Goal: Book appointment/travel/reservation

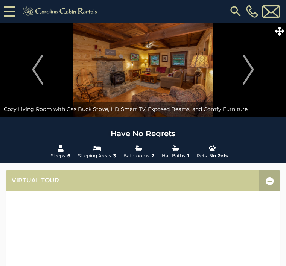
click at [244, 68] on img "Next" at bounding box center [248, 70] width 11 height 30
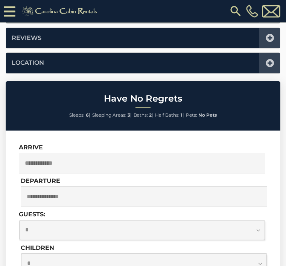
scroll to position [478, 0]
click at [58, 161] on input "text" at bounding box center [142, 163] width 247 height 21
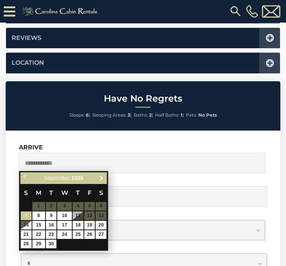
click at [102, 181] on span "Next" at bounding box center [102, 178] width 6 height 6
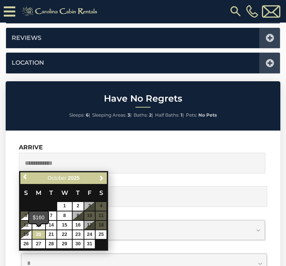
click at [42, 234] on link "20" at bounding box center [38, 234] width 13 height 9
type input "**********"
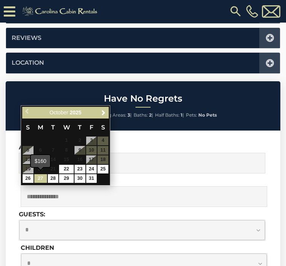
click at [42, 179] on link "27" at bounding box center [40, 178] width 13 height 9
type input "**********"
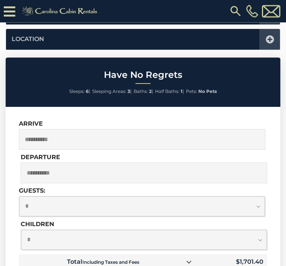
scroll to position [501, 0]
click at [259, 204] on select "**********" at bounding box center [142, 207] width 246 height 20
select select "*"
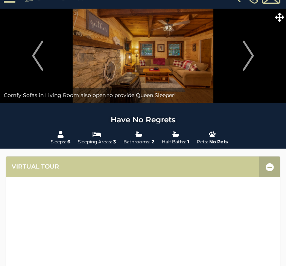
scroll to position [0, 0]
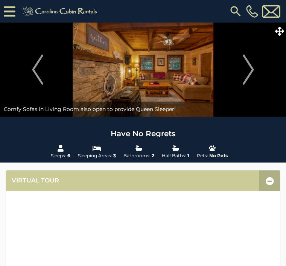
click at [247, 73] on img "Next" at bounding box center [248, 70] width 11 height 30
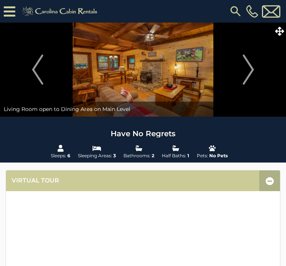
click at [250, 70] on img "Next" at bounding box center [248, 70] width 11 height 30
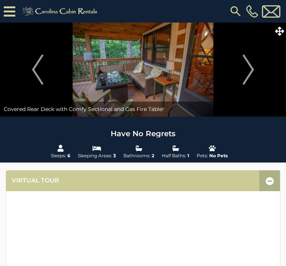
click at [250, 68] on img "Next" at bounding box center [248, 70] width 11 height 30
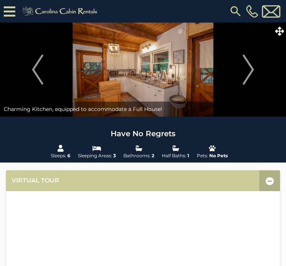
click at [247, 69] on img "Next" at bounding box center [248, 70] width 11 height 30
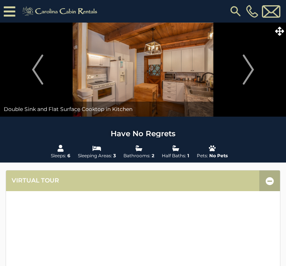
click at [243, 70] on img "Next" at bounding box center [248, 70] width 11 height 30
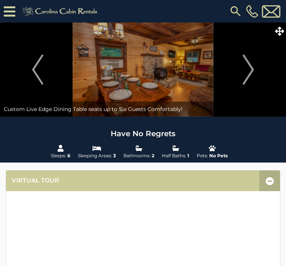
click at [248, 71] on img "Next" at bounding box center [248, 70] width 11 height 30
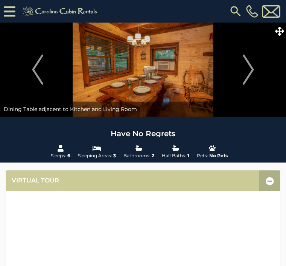
click at [252, 72] on img "Next" at bounding box center [248, 70] width 11 height 30
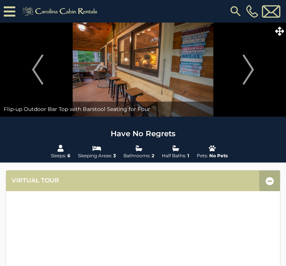
click at [247, 70] on img "Next" at bounding box center [248, 70] width 11 height 30
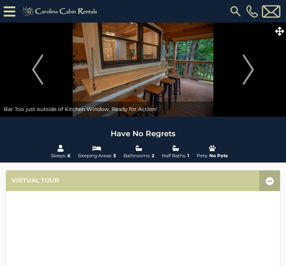
click at [251, 73] on img "Next" at bounding box center [248, 70] width 11 height 30
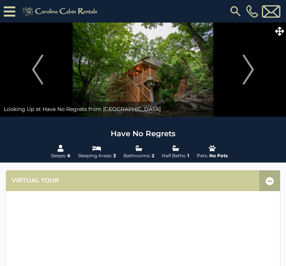
click at [250, 70] on img "Next" at bounding box center [248, 70] width 11 height 30
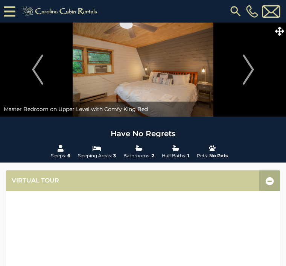
click at [250, 73] on img "Next" at bounding box center [248, 70] width 11 height 30
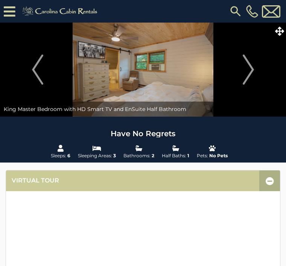
click at [247, 73] on img "Next" at bounding box center [248, 70] width 11 height 30
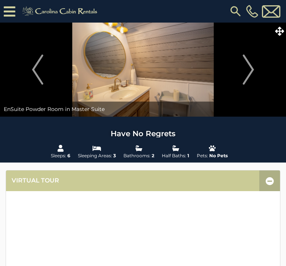
click at [249, 72] on img "Next" at bounding box center [248, 70] width 11 height 30
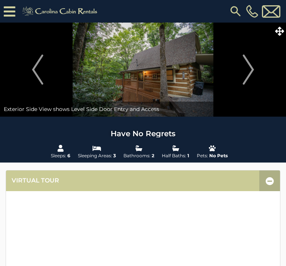
click at [246, 71] on img "Next" at bounding box center [248, 70] width 11 height 30
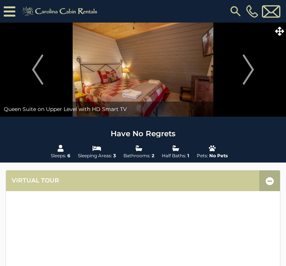
click at [37, 67] on img "Previous" at bounding box center [37, 70] width 11 height 30
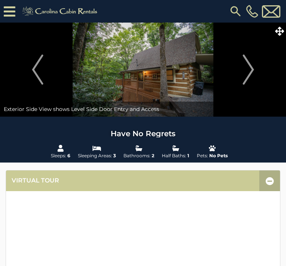
click at [251, 67] on img "Next" at bounding box center [248, 70] width 11 height 30
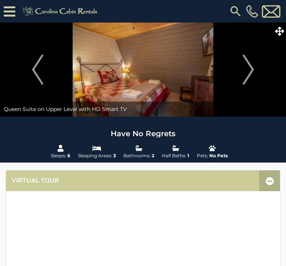
click at [250, 74] on img "Next" at bounding box center [248, 70] width 11 height 30
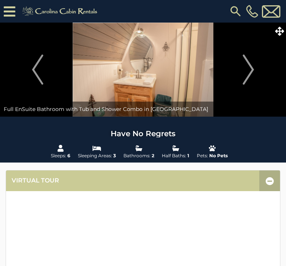
click at [248, 73] on img "Next" at bounding box center [248, 70] width 11 height 30
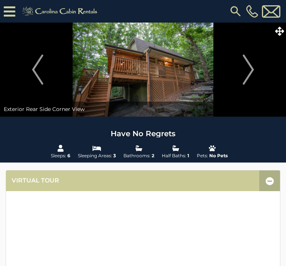
click at [253, 71] on img "Next" at bounding box center [248, 70] width 11 height 30
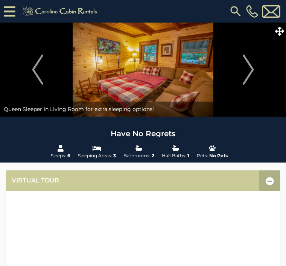
click at [249, 73] on img "Next" at bounding box center [248, 70] width 11 height 30
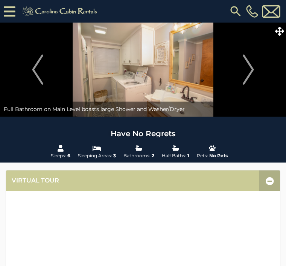
click at [252, 73] on img "Next" at bounding box center [248, 70] width 11 height 30
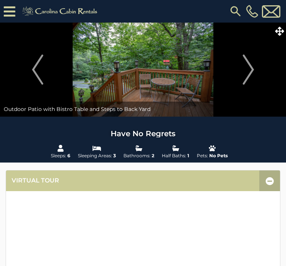
click at [250, 73] on img "Next" at bounding box center [248, 70] width 11 height 30
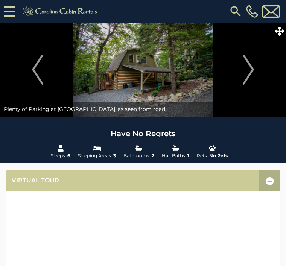
click at [252, 73] on img "Next" at bounding box center [248, 70] width 11 height 30
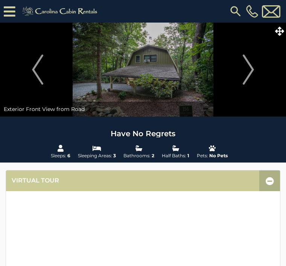
click at [249, 73] on img "Next" at bounding box center [248, 70] width 11 height 30
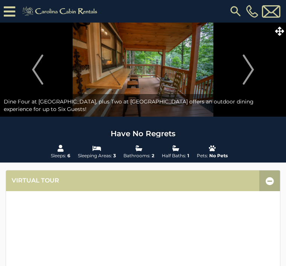
click at [254, 74] on img "Next" at bounding box center [248, 70] width 11 height 30
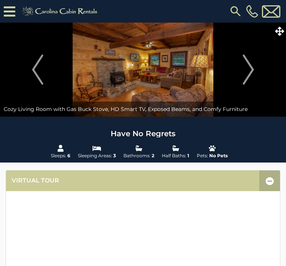
click at [250, 73] on img "Next" at bounding box center [248, 70] width 11 height 30
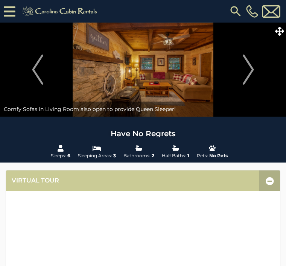
click at [252, 71] on img "Next" at bounding box center [248, 70] width 11 height 30
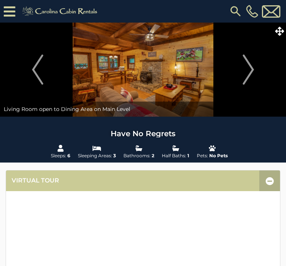
click at [247, 74] on img "Next" at bounding box center [248, 70] width 11 height 30
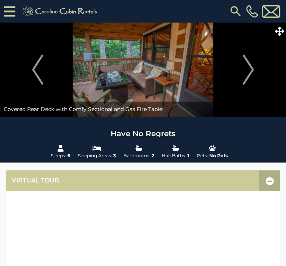
click at [253, 73] on img "Next" at bounding box center [248, 70] width 11 height 30
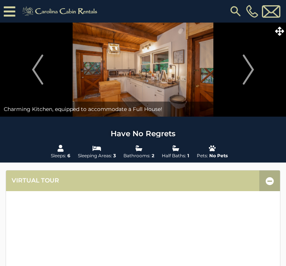
click at [251, 73] on img "Next" at bounding box center [248, 70] width 11 height 30
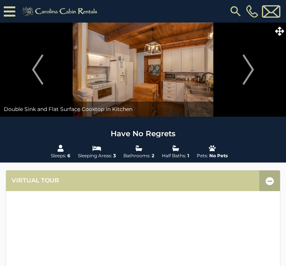
click at [250, 73] on img "Next" at bounding box center [248, 70] width 11 height 30
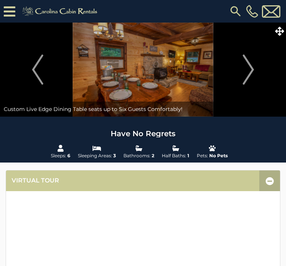
click at [249, 73] on img "Next" at bounding box center [248, 70] width 11 height 30
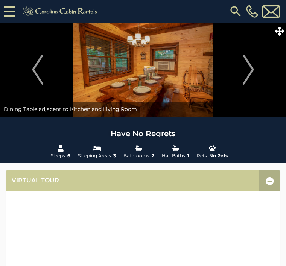
click at [251, 71] on img "Next" at bounding box center [248, 70] width 11 height 30
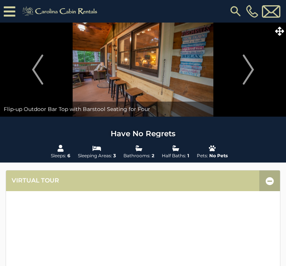
click at [35, 68] on img "Previous" at bounding box center [37, 70] width 11 height 30
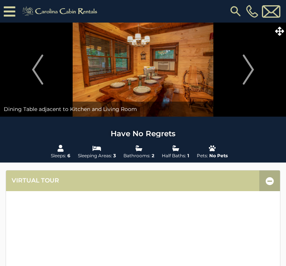
click at [252, 72] on img "Next" at bounding box center [248, 70] width 11 height 30
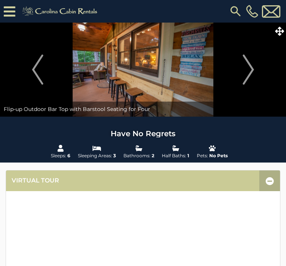
click at [252, 73] on img "Next" at bounding box center [248, 70] width 11 height 30
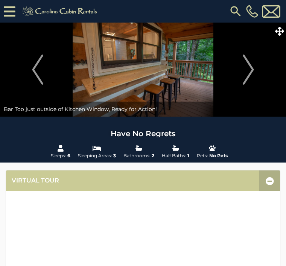
click at [253, 72] on img "Next" at bounding box center [248, 70] width 11 height 30
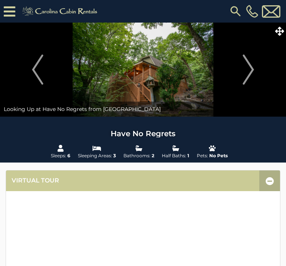
click at [255, 73] on button "Next" at bounding box center [249, 70] width 68 height 94
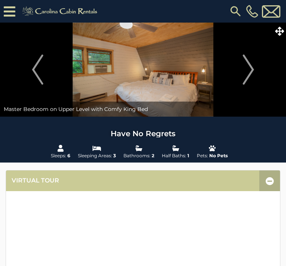
click at [253, 74] on img "Next" at bounding box center [248, 70] width 11 height 30
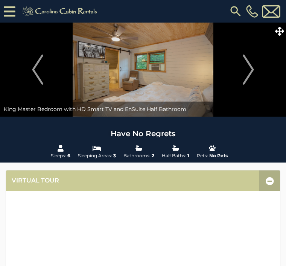
click at [250, 75] on img "Next" at bounding box center [248, 70] width 11 height 30
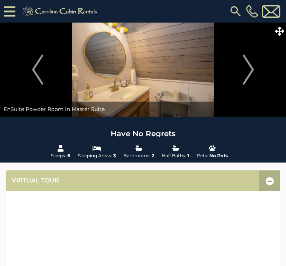
click at [251, 73] on img "Next" at bounding box center [248, 70] width 11 height 30
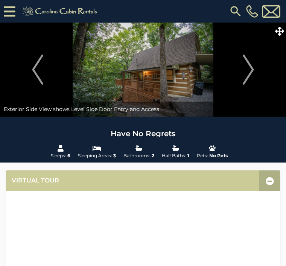
click at [251, 73] on img "Next" at bounding box center [248, 70] width 11 height 30
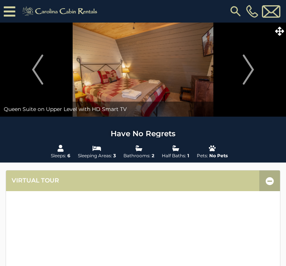
click at [38, 78] on img "Previous" at bounding box center [37, 70] width 11 height 30
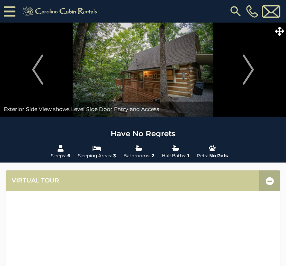
click at [49, 73] on button "Previous" at bounding box center [38, 70] width 68 height 94
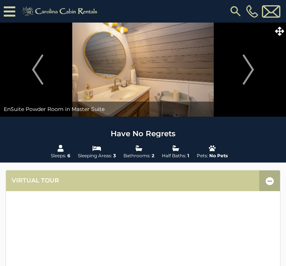
click at [44, 74] on button "Previous" at bounding box center [38, 70] width 68 height 94
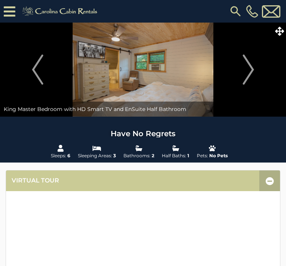
click at [251, 67] on img "Next" at bounding box center [248, 70] width 11 height 30
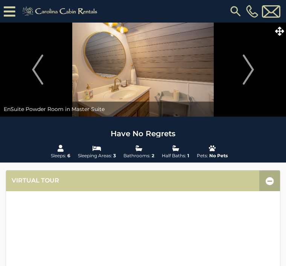
click at [252, 70] on img "Next" at bounding box center [248, 70] width 11 height 30
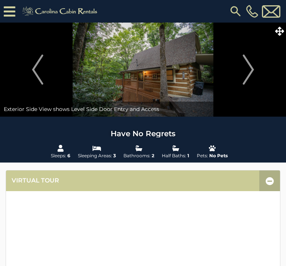
click at [250, 71] on img "Next" at bounding box center [248, 70] width 11 height 30
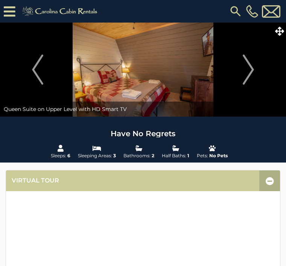
click at [248, 75] on img "Next" at bounding box center [248, 70] width 11 height 30
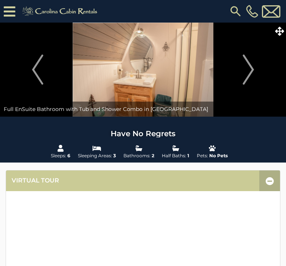
click at [252, 73] on img "Next" at bounding box center [248, 70] width 11 height 30
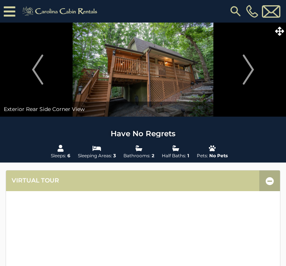
click at [254, 72] on img "Next" at bounding box center [248, 70] width 11 height 30
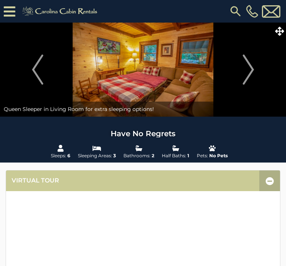
click at [252, 73] on img "Next" at bounding box center [248, 70] width 11 height 30
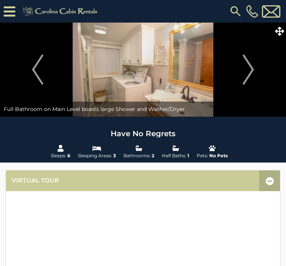
click at [251, 72] on img "Next" at bounding box center [248, 70] width 11 height 30
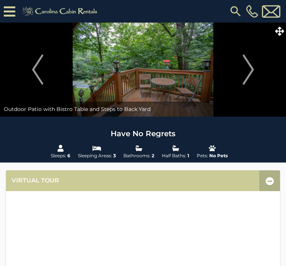
click at [257, 70] on button "Next" at bounding box center [249, 70] width 68 height 94
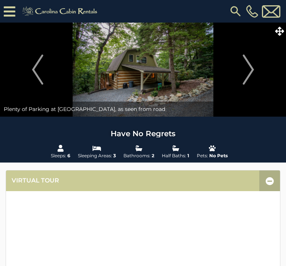
click at [252, 70] on img "Next" at bounding box center [248, 70] width 11 height 30
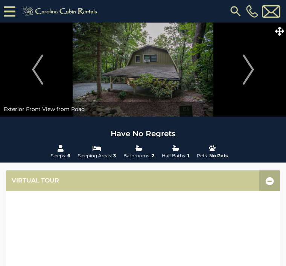
click at [253, 71] on img "Next" at bounding box center [248, 70] width 11 height 30
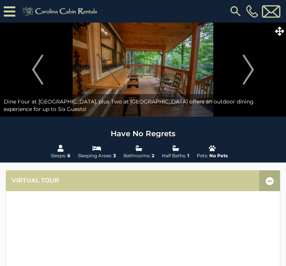
click at [252, 70] on img "Next" at bounding box center [248, 70] width 11 height 30
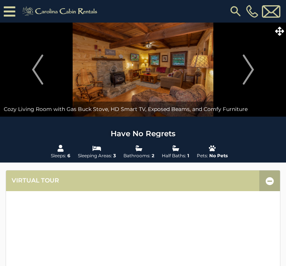
click at [250, 71] on img "Next" at bounding box center [248, 70] width 11 height 30
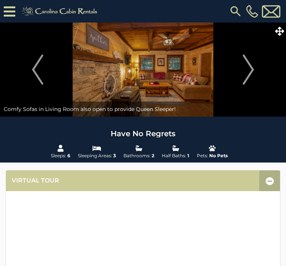
click at [253, 71] on img "Next" at bounding box center [248, 70] width 11 height 30
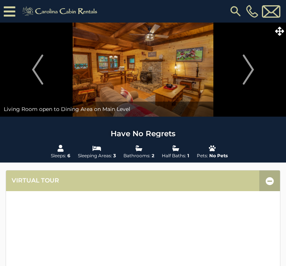
click at [252, 69] on img "Next" at bounding box center [248, 70] width 11 height 30
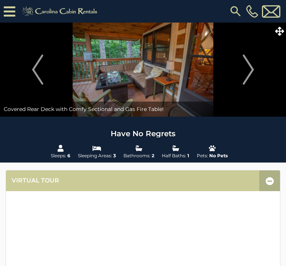
click at [251, 70] on img "Next" at bounding box center [248, 70] width 11 height 30
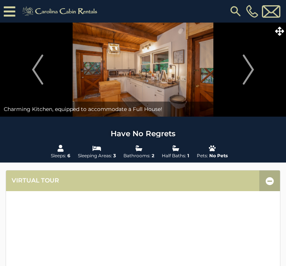
click at [251, 71] on img "Next" at bounding box center [248, 70] width 11 height 30
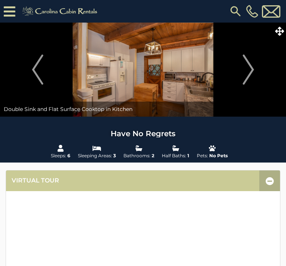
click at [251, 71] on img "Next" at bounding box center [248, 70] width 11 height 30
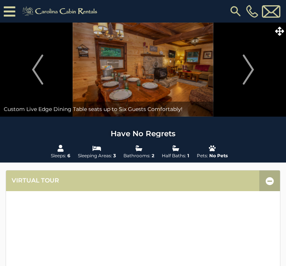
click at [250, 72] on img "Next" at bounding box center [248, 70] width 11 height 30
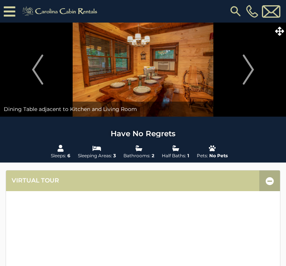
click at [250, 72] on img "Next" at bounding box center [248, 70] width 11 height 30
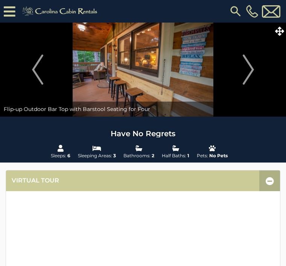
click at [36, 66] on img "Previous" at bounding box center [37, 70] width 11 height 30
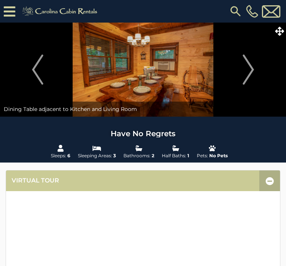
click at [254, 70] on img "Next" at bounding box center [248, 70] width 11 height 30
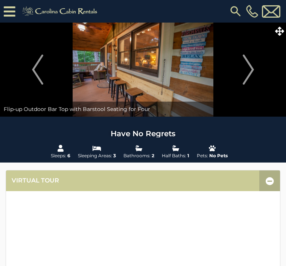
click at [253, 73] on img "Next" at bounding box center [248, 70] width 11 height 30
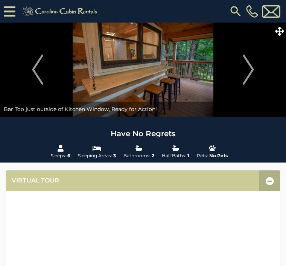
click at [253, 74] on img "Next" at bounding box center [248, 70] width 11 height 30
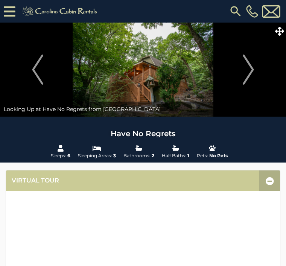
click at [253, 75] on img "Next" at bounding box center [248, 70] width 11 height 30
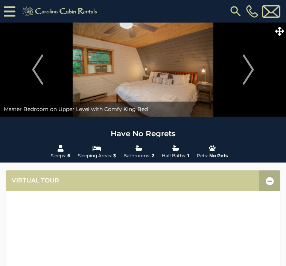
click at [252, 74] on img "Next" at bounding box center [248, 70] width 11 height 30
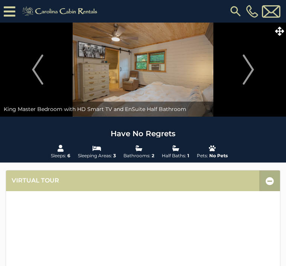
click at [250, 74] on img "Next" at bounding box center [248, 70] width 11 height 30
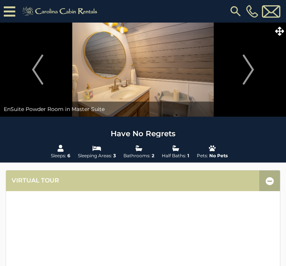
click at [250, 76] on img "Next" at bounding box center [248, 70] width 11 height 30
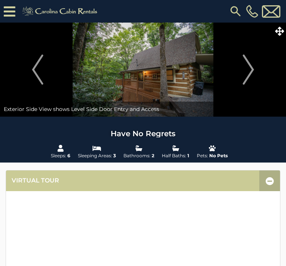
click at [252, 76] on img "Next" at bounding box center [248, 70] width 11 height 30
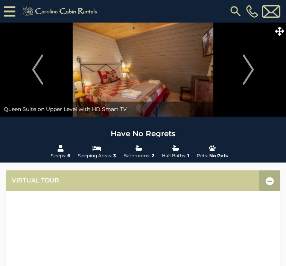
click at [254, 78] on img "Next" at bounding box center [248, 70] width 11 height 30
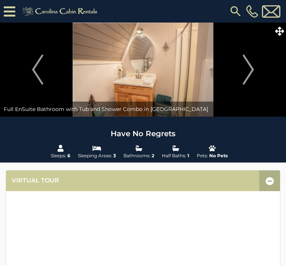
click at [255, 75] on button "Next" at bounding box center [249, 70] width 68 height 94
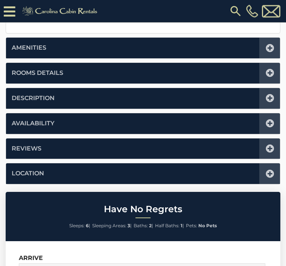
scroll to position [367, 0]
click at [267, 176] on div at bounding box center [269, 173] width 21 height 21
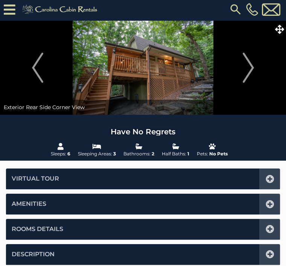
scroll to position [0, 0]
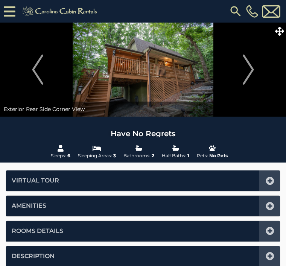
click at [269, 233] on icon at bounding box center [270, 231] width 8 height 8
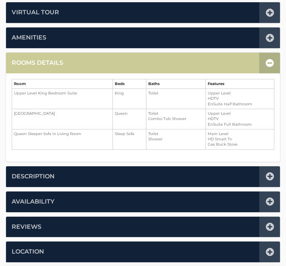
scroll to position [170, 0]
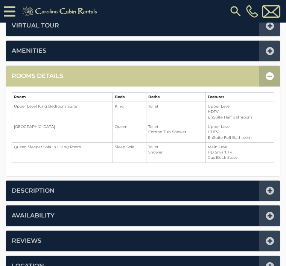
click at [270, 239] on icon at bounding box center [270, 241] width 8 height 8
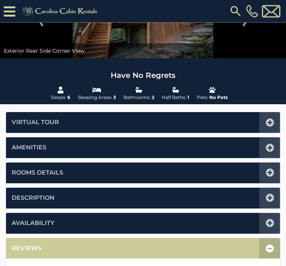
scroll to position [0, 0]
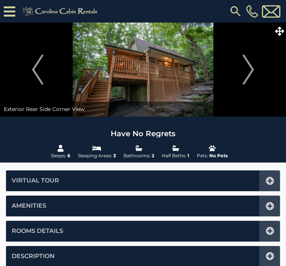
click at [39, 69] on img "Previous" at bounding box center [37, 70] width 11 height 30
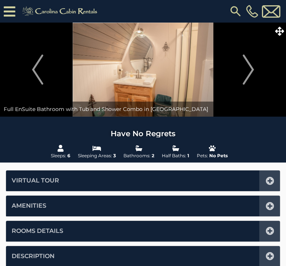
click at [37, 71] on img "Previous" at bounding box center [37, 70] width 11 height 30
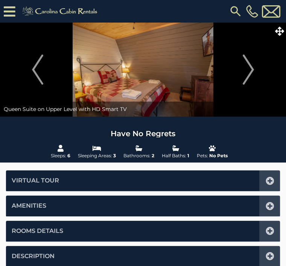
click at [39, 76] on img "Previous" at bounding box center [37, 70] width 11 height 30
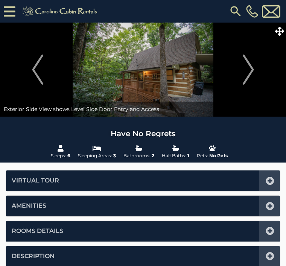
click at [252, 77] on img "Next" at bounding box center [248, 70] width 11 height 30
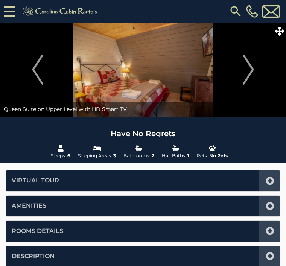
click at [249, 74] on img "Next" at bounding box center [248, 70] width 11 height 30
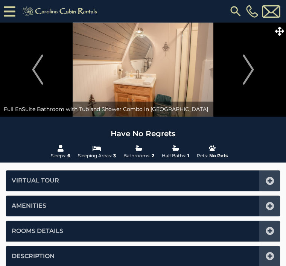
click at [250, 73] on img "Next" at bounding box center [248, 70] width 11 height 30
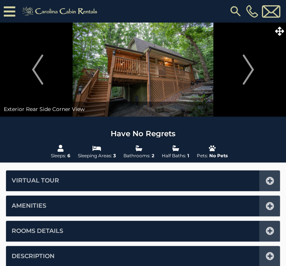
click at [250, 75] on img "Next" at bounding box center [248, 70] width 11 height 30
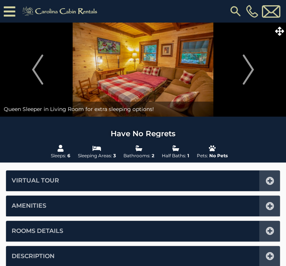
click at [250, 78] on img "Next" at bounding box center [248, 70] width 11 height 30
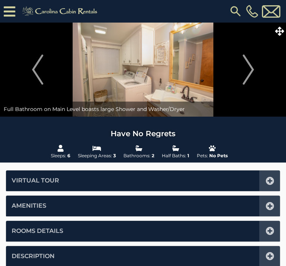
click at [254, 74] on img "Next" at bounding box center [248, 70] width 11 height 30
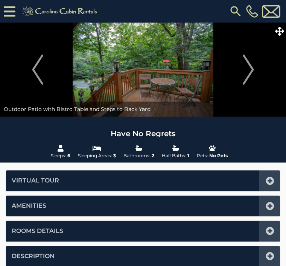
click at [250, 73] on img "Next" at bounding box center [248, 70] width 11 height 30
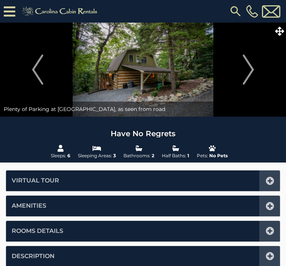
click at [251, 75] on img "Next" at bounding box center [248, 70] width 11 height 30
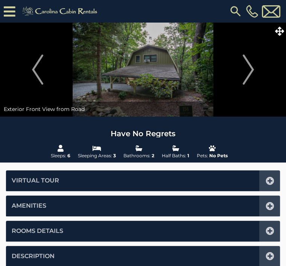
click at [257, 79] on button "Next" at bounding box center [249, 70] width 68 height 94
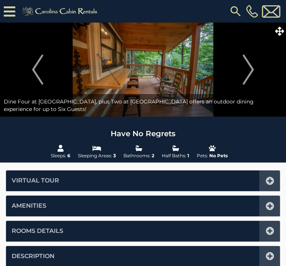
click at [256, 78] on button "Next" at bounding box center [249, 70] width 68 height 94
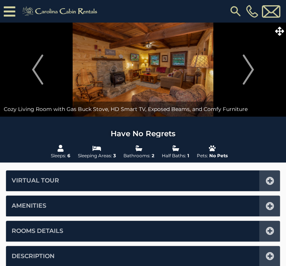
click at [254, 72] on img "Next" at bounding box center [248, 70] width 11 height 30
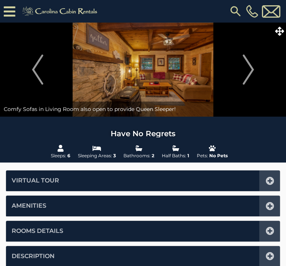
click at [250, 75] on img "Next" at bounding box center [248, 70] width 11 height 30
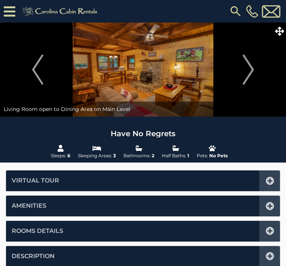
click at [246, 76] on img "Next" at bounding box center [248, 70] width 11 height 30
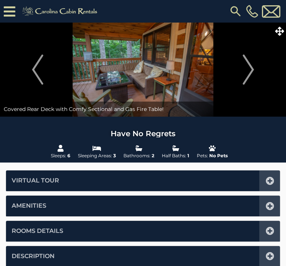
click at [245, 74] on img "Next" at bounding box center [248, 70] width 11 height 30
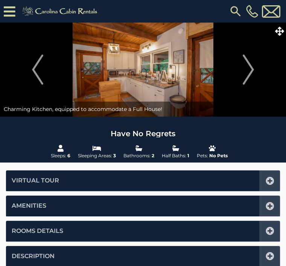
click at [253, 72] on img "Next" at bounding box center [248, 70] width 11 height 30
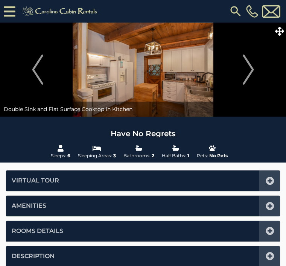
click at [255, 73] on button "Next" at bounding box center [249, 70] width 68 height 94
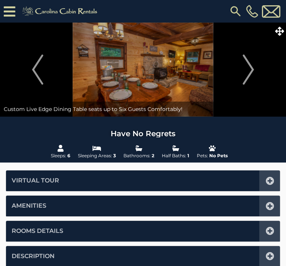
click at [252, 73] on img "Next" at bounding box center [248, 70] width 11 height 30
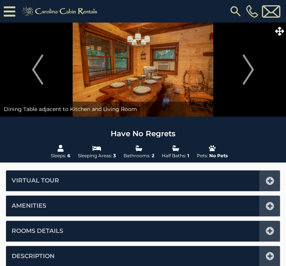
click at [254, 76] on img "Next" at bounding box center [248, 70] width 11 height 30
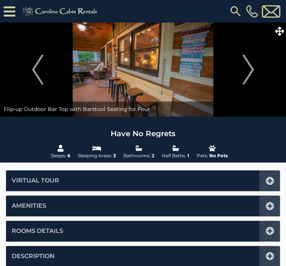
click at [250, 72] on img "Next" at bounding box center [248, 70] width 11 height 30
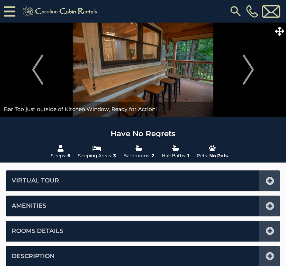
click at [252, 74] on img "Next" at bounding box center [248, 70] width 11 height 30
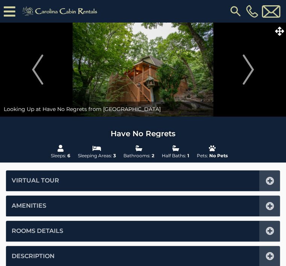
click at [250, 78] on img "Next" at bounding box center [248, 70] width 11 height 30
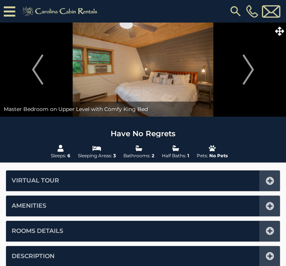
click at [39, 73] on img "Previous" at bounding box center [37, 70] width 11 height 30
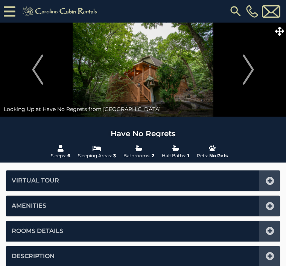
click at [252, 71] on img "Next" at bounding box center [248, 70] width 11 height 30
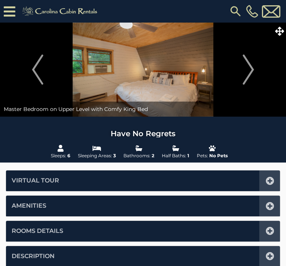
click at [251, 74] on img "Next" at bounding box center [248, 70] width 11 height 30
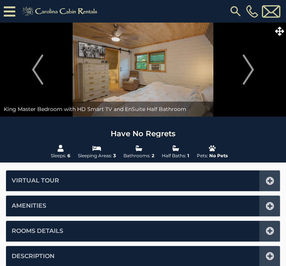
click at [248, 70] on img "Next" at bounding box center [248, 70] width 11 height 30
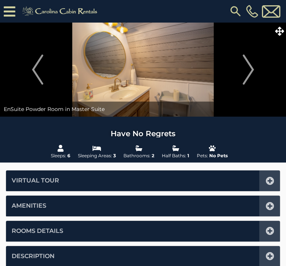
click at [247, 79] on img "Next" at bounding box center [248, 70] width 11 height 30
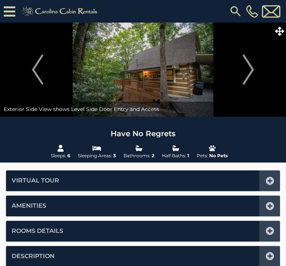
click at [248, 74] on img "Next" at bounding box center [248, 70] width 11 height 30
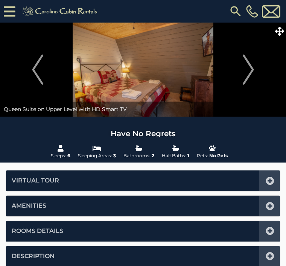
click at [250, 77] on img "Next" at bounding box center [248, 70] width 11 height 30
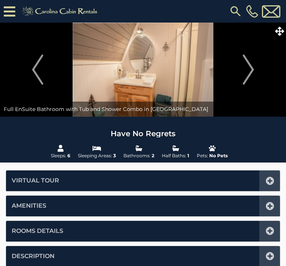
click at [259, 80] on button "Next" at bounding box center [249, 70] width 68 height 94
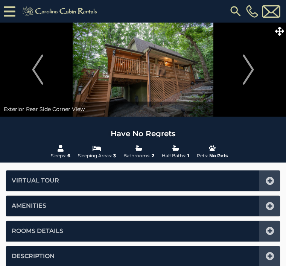
click at [253, 75] on img "Next" at bounding box center [248, 70] width 11 height 30
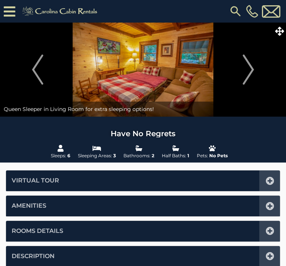
click at [251, 71] on img "Next" at bounding box center [248, 70] width 11 height 30
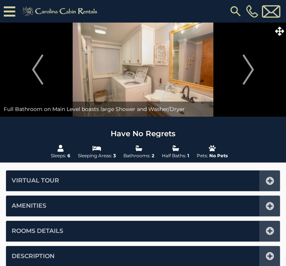
click at [250, 78] on img "Next" at bounding box center [248, 70] width 11 height 30
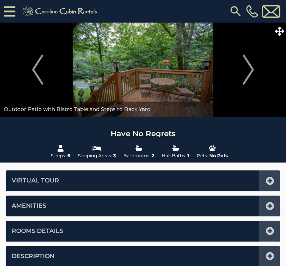
click at [251, 77] on img "Next" at bounding box center [248, 70] width 11 height 30
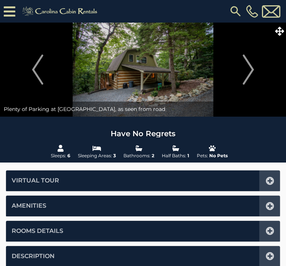
click at [256, 72] on button "Next" at bounding box center [249, 70] width 68 height 94
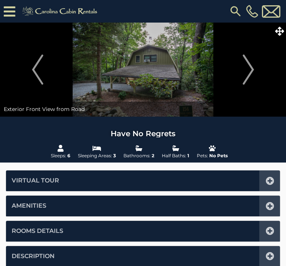
click at [255, 75] on button "Next" at bounding box center [249, 70] width 68 height 94
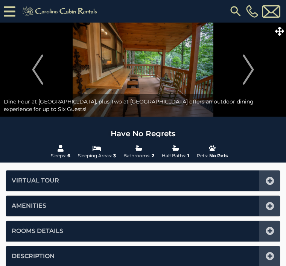
click at [251, 77] on img "Next" at bounding box center [248, 70] width 11 height 30
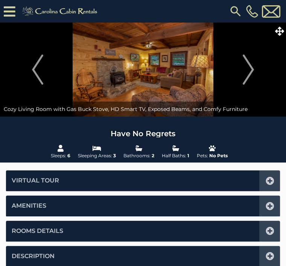
click at [248, 70] on img "Next" at bounding box center [248, 70] width 11 height 30
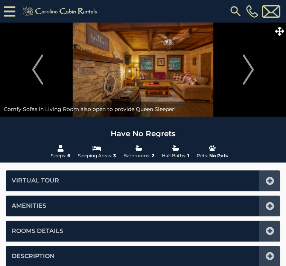
click at [257, 69] on button "Next" at bounding box center [249, 70] width 68 height 94
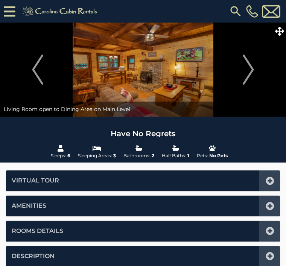
click at [250, 71] on img "Next" at bounding box center [248, 70] width 11 height 30
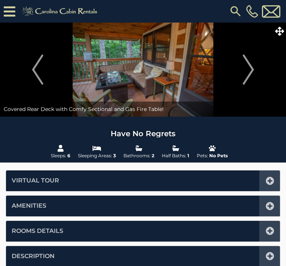
click at [249, 71] on img "Next" at bounding box center [248, 70] width 11 height 30
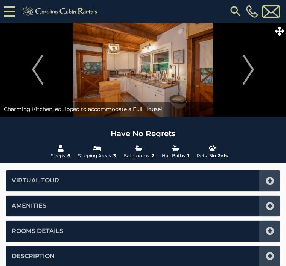
click at [250, 73] on img "Next" at bounding box center [248, 70] width 11 height 30
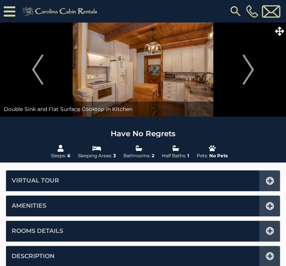
click at [246, 75] on img "Next" at bounding box center [248, 70] width 11 height 30
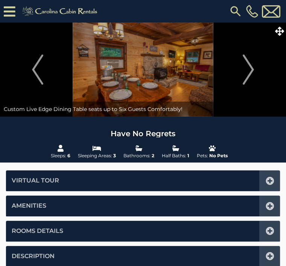
click at [243, 74] on img "Next" at bounding box center [248, 70] width 11 height 30
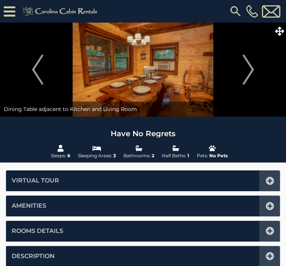
click at [246, 74] on img "Next" at bounding box center [248, 70] width 11 height 30
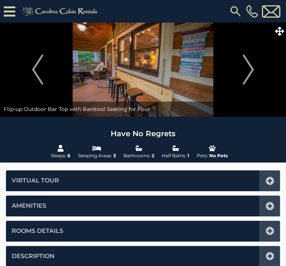
click at [244, 70] on img "Next" at bounding box center [248, 70] width 11 height 30
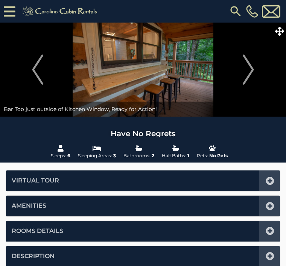
click at [41, 71] on img "Previous" at bounding box center [37, 70] width 11 height 30
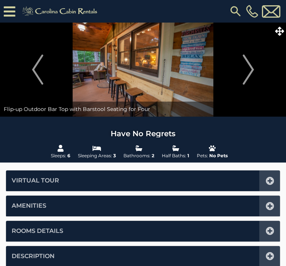
click at [242, 73] on button "Next" at bounding box center [249, 70] width 68 height 94
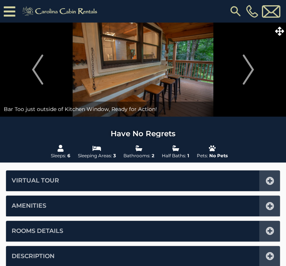
click at [248, 78] on img "Next" at bounding box center [248, 70] width 11 height 30
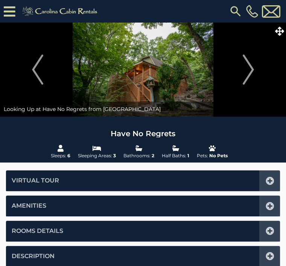
click at [253, 78] on img "Next" at bounding box center [248, 70] width 11 height 30
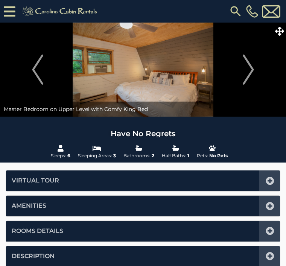
click at [246, 77] on img "Next" at bounding box center [248, 70] width 11 height 30
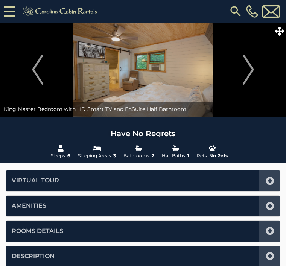
click at [248, 78] on img "Next" at bounding box center [248, 70] width 11 height 30
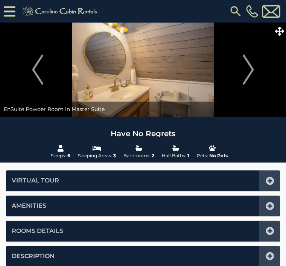
click at [249, 76] on img "Next" at bounding box center [248, 70] width 11 height 30
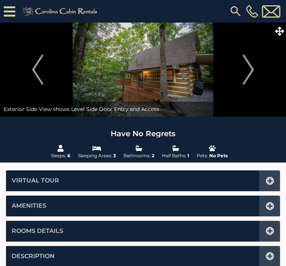
click at [250, 76] on img "Next" at bounding box center [248, 70] width 11 height 30
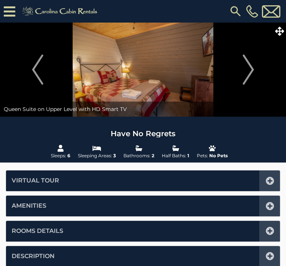
click at [250, 76] on img "Next" at bounding box center [248, 70] width 11 height 30
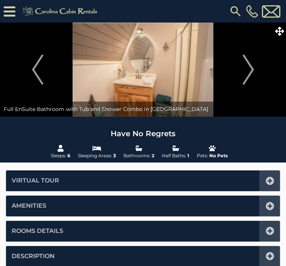
click at [251, 77] on img "Next" at bounding box center [248, 70] width 11 height 30
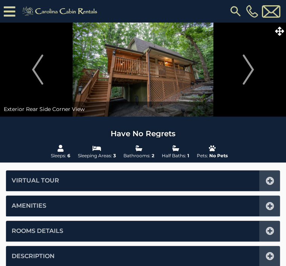
click at [250, 73] on img "Next" at bounding box center [248, 70] width 11 height 30
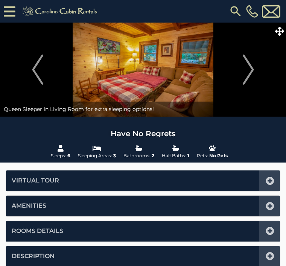
click at [267, 181] on icon at bounding box center [270, 181] width 8 height 8
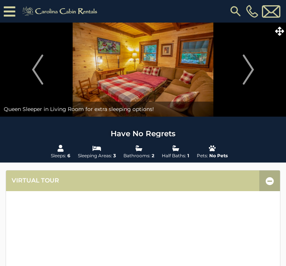
scroll to position [170, 0]
